Goal: Book appointment/travel/reservation

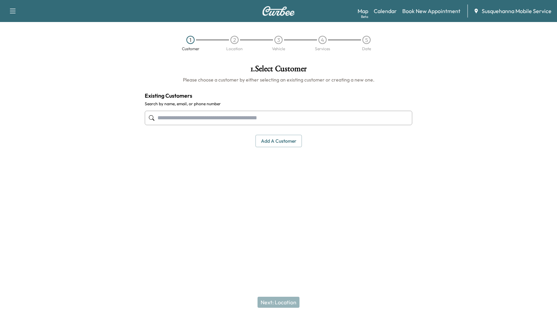
drag, startPoint x: 478, startPoint y: 111, endPoint x: 458, endPoint y: 127, distance: 26.2
click at [478, 111] on div at bounding box center [487, 138] width 139 height 158
drag, startPoint x: 296, startPoint y: 182, endPoint x: 313, endPoint y: 178, distance: 18.0
click at [297, 182] on div "1 . Select Customer Please choose a customer by either selecting an existing cu…" at bounding box center [278, 138] width 278 height 158
click at [487, 125] on div at bounding box center [487, 138] width 139 height 158
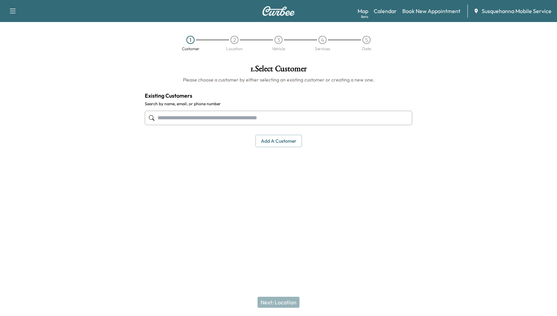
click at [206, 115] on input "text" at bounding box center [278, 118] width 267 height 14
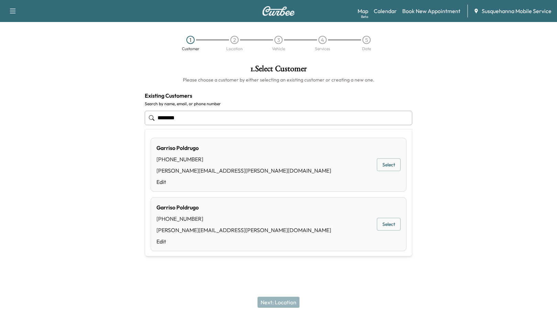
type input "********"
click at [109, 157] on div at bounding box center [69, 138] width 139 height 158
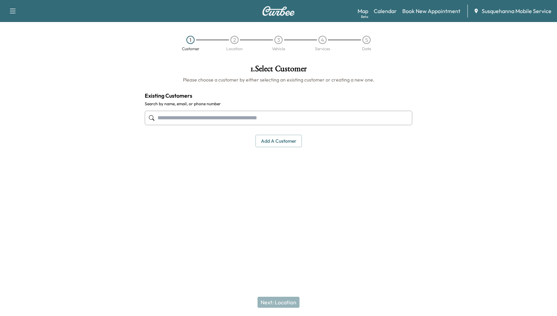
drag, startPoint x: 110, startPoint y: 174, endPoint x: 113, endPoint y: 169, distance: 5.6
click at [110, 174] on div at bounding box center [69, 138] width 139 height 158
click at [124, 146] on div at bounding box center [69, 138] width 139 height 158
click at [180, 122] on input "text" at bounding box center [278, 118] width 267 height 14
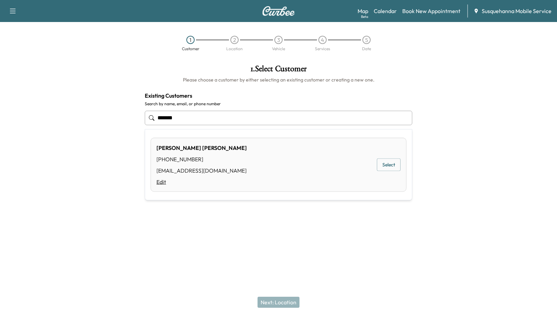
click at [162, 181] on link "Edit" at bounding box center [201, 182] width 90 height 8
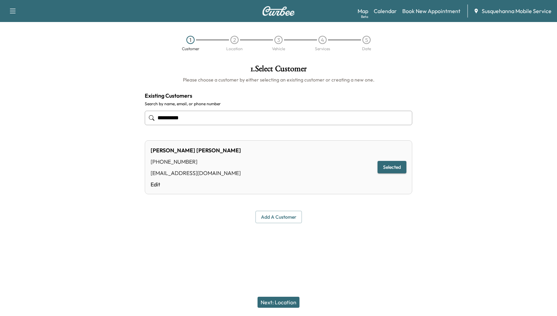
type input "**********"
click at [321, 239] on div at bounding box center [278, 240] width 557 height 22
click at [435, 175] on div at bounding box center [487, 143] width 139 height 169
click at [496, 158] on div at bounding box center [487, 143] width 139 height 169
drag, startPoint x: 372, startPoint y: 235, endPoint x: 446, endPoint y: 184, distance: 90.7
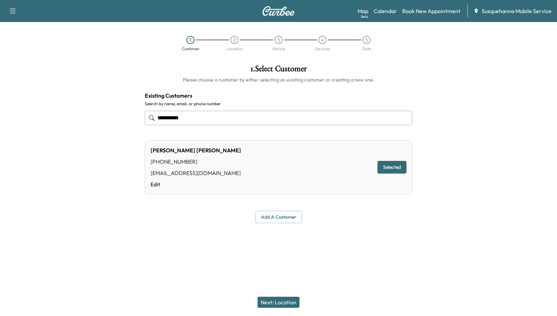
click at [373, 234] on div at bounding box center [278, 240] width 557 height 22
click at [453, 178] on div at bounding box center [487, 143] width 139 height 169
click at [389, 11] on link "Calendar" at bounding box center [385, 11] width 23 height 8
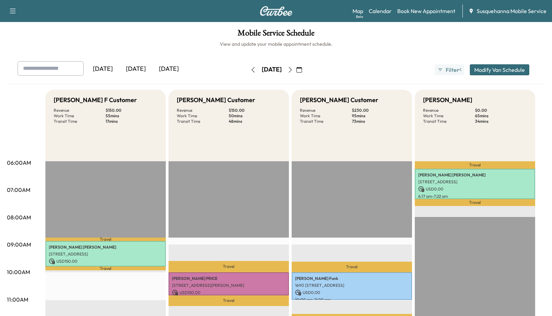
click at [293, 70] on icon "button" at bounding box center [289, 69] width 5 height 5
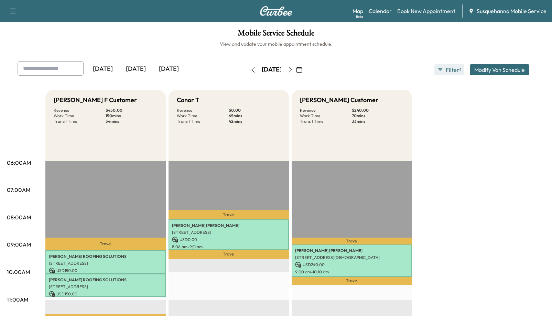
click at [440, 67] on icon "button" at bounding box center [439, 69] width 5 height 5
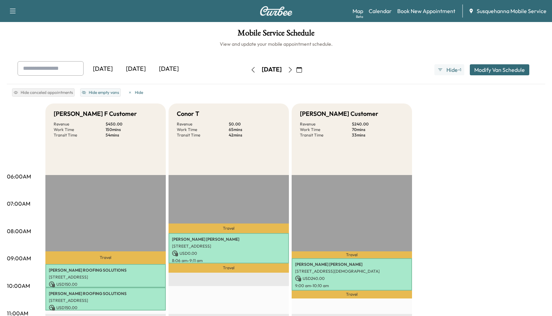
click at [449, 69] on span "Hide" at bounding box center [451, 70] width 12 height 8
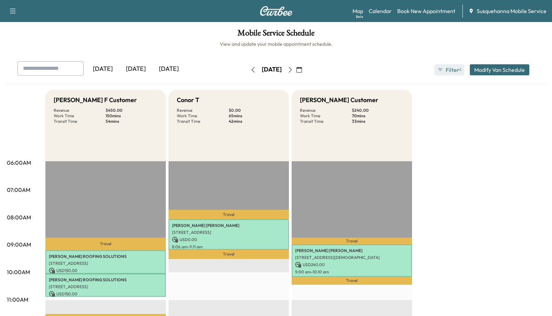
click at [452, 70] on span "Filter" at bounding box center [451, 70] width 12 height 8
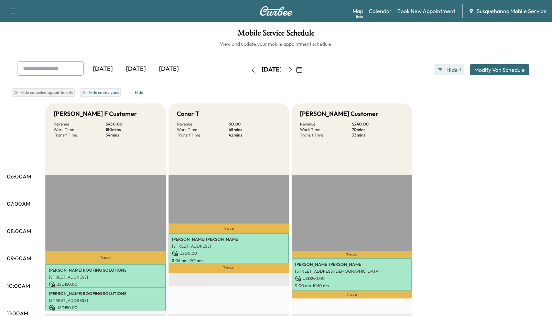
click at [449, 72] on span "Hide" at bounding box center [451, 70] width 12 height 8
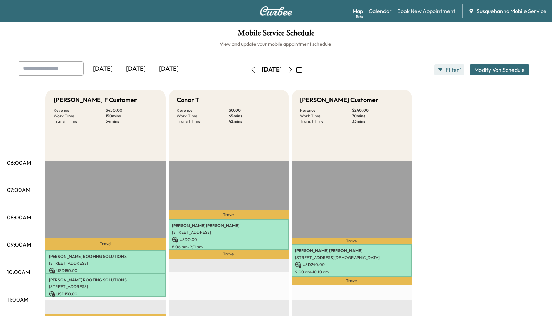
click at [449, 72] on span "Filter" at bounding box center [451, 70] width 12 height 8
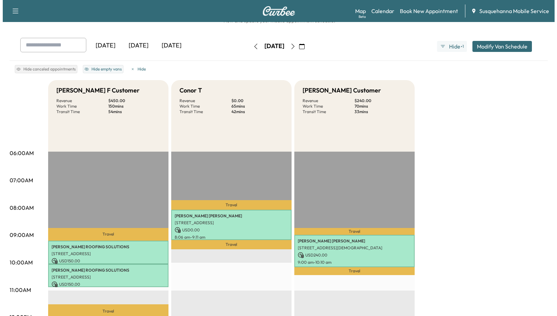
scroll to position [69, 0]
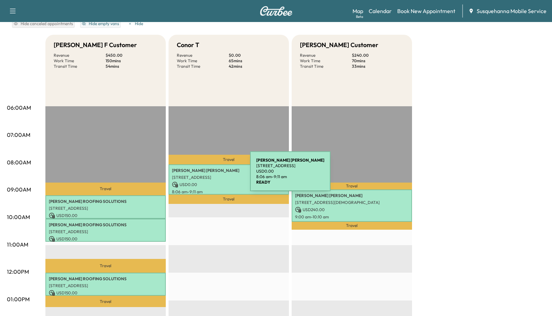
click at [198, 175] on p "[STREET_ADDRESS]" at bounding box center [228, 177] width 113 height 5
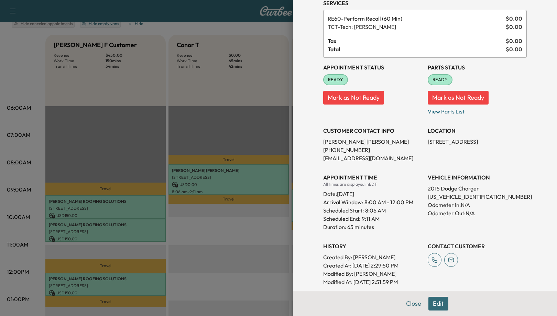
scroll to position [95, 0]
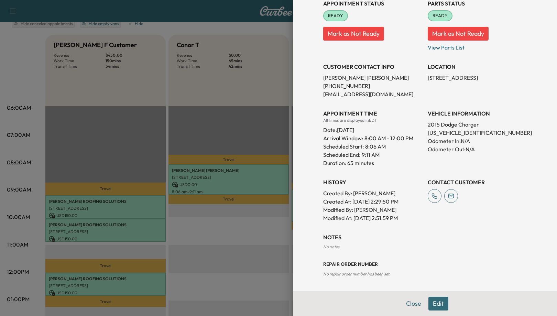
click at [435, 300] on button "Edit" at bounding box center [438, 304] width 20 height 14
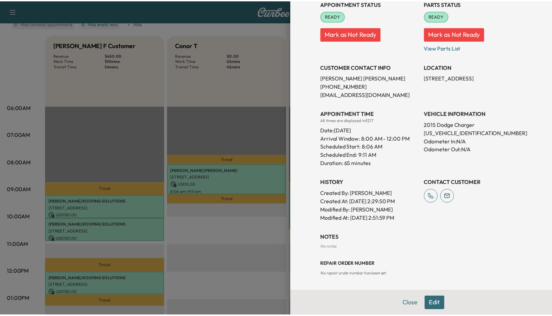
scroll to position [110, 0]
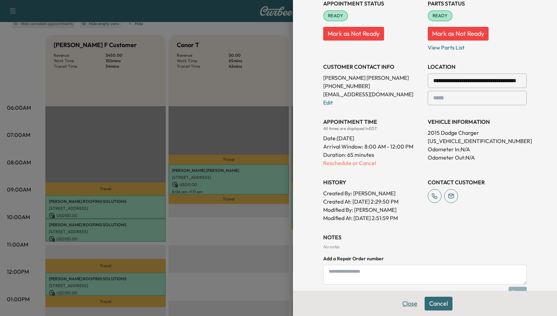
click at [404, 303] on button "Close" at bounding box center [410, 304] width 24 height 14
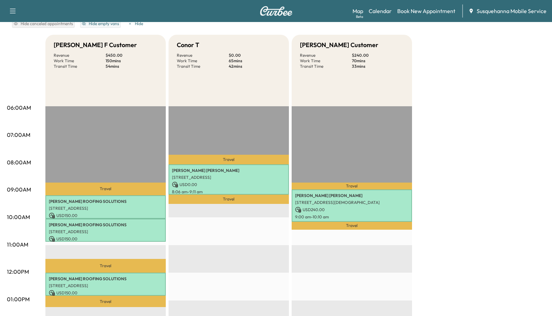
click at [463, 158] on div "[PERSON_NAME] F Customer Revenue $ 450.00 Work Time 150 mins Transit Time 54 mi…" at bounding box center [294, 293] width 499 height 516
click at [455, 182] on div "[PERSON_NAME] F Customer Revenue $ 450.00 Work Time 150 mins Transit Time 54 mi…" at bounding box center [294, 293] width 499 height 516
